Goal: Task Accomplishment & Management: Use online tool/utility

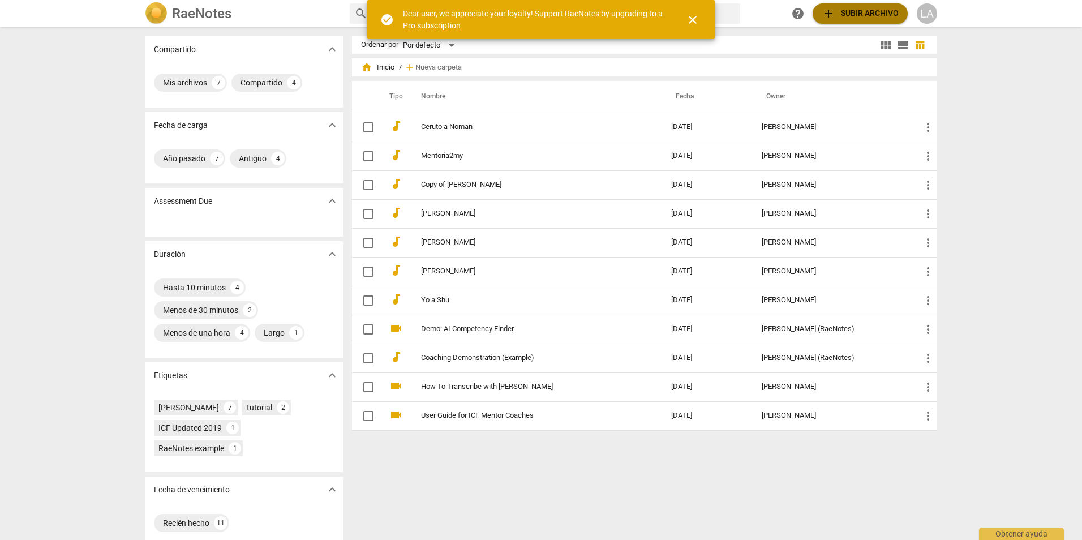
click at [879, 17] on span "add Subir archivo" at bounding box center [860, 14] width 77 height 14
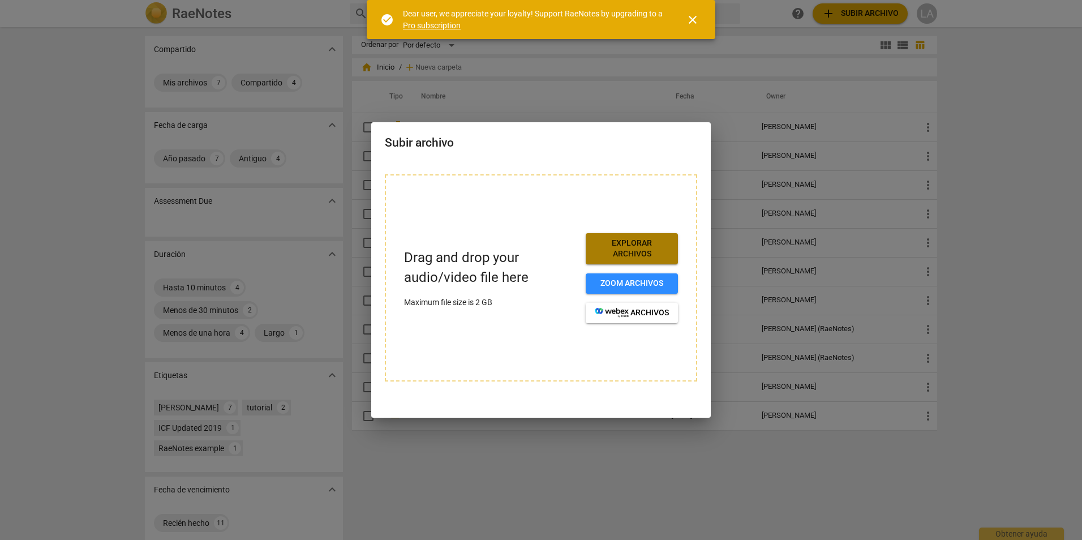
click at [655, 246] on span "Explorar archivos" at bounding box center [632, 249] width 74 height 22
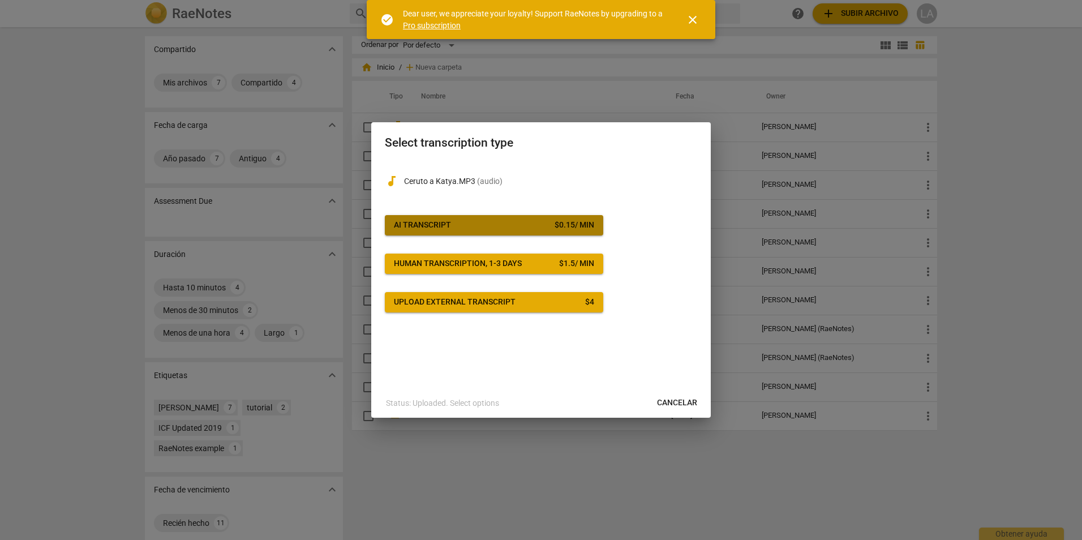
click at [430, 225] on div "AI Transcript" at bounding box center [422, 225] width 57 height 11
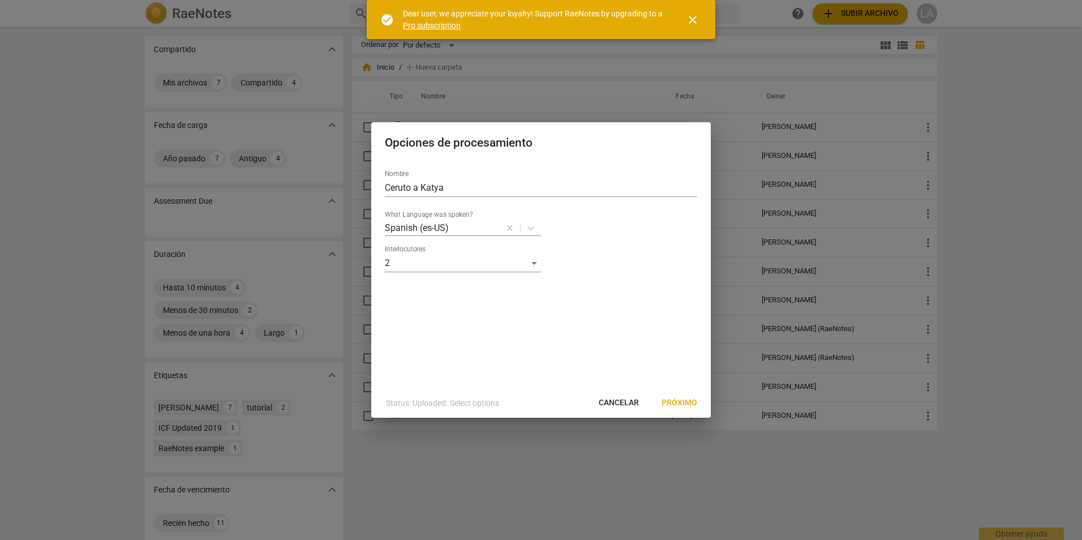
click at [684, 405] on span "Próximo" at bounding box center [680, 402] width 36 height 11
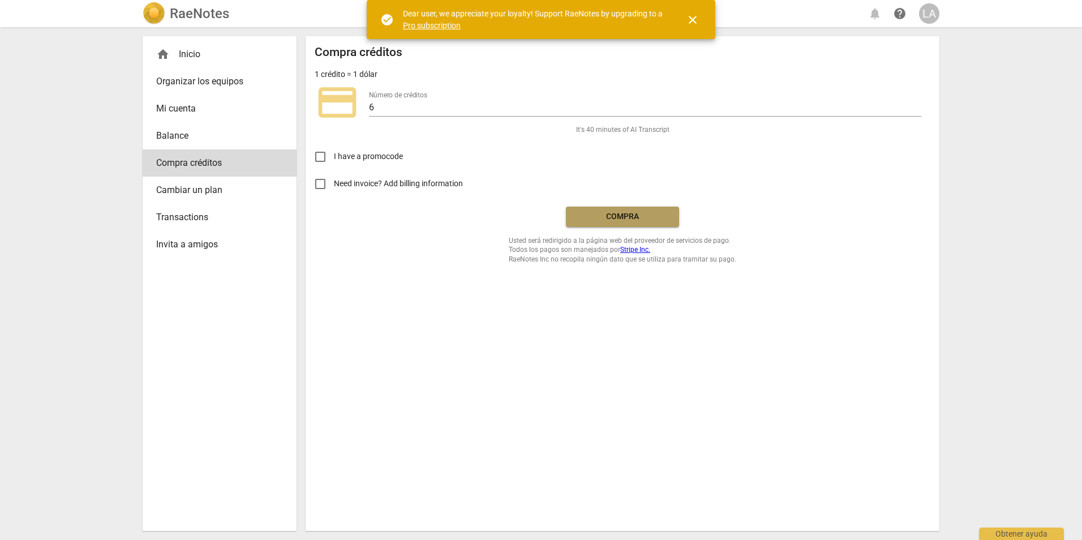
click at [640, 221] on span "Compra" at bounding box center [622, 216] width 95 height 11
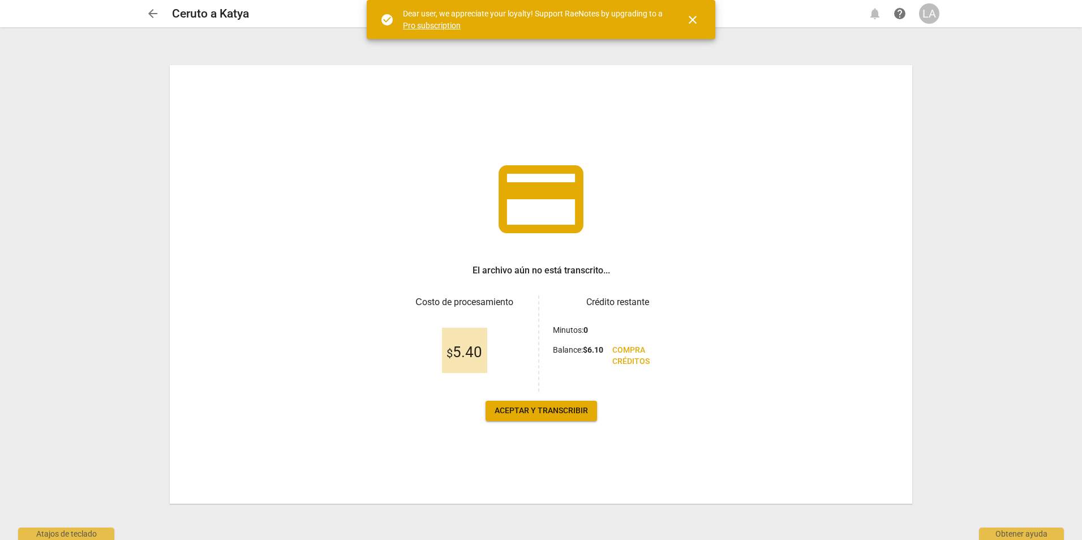
click at [538, 410] on span "Aceptar y transcribir" at bounding box center [541, 410] width 93 height 11
